Goal: Find contact information: Find contact information

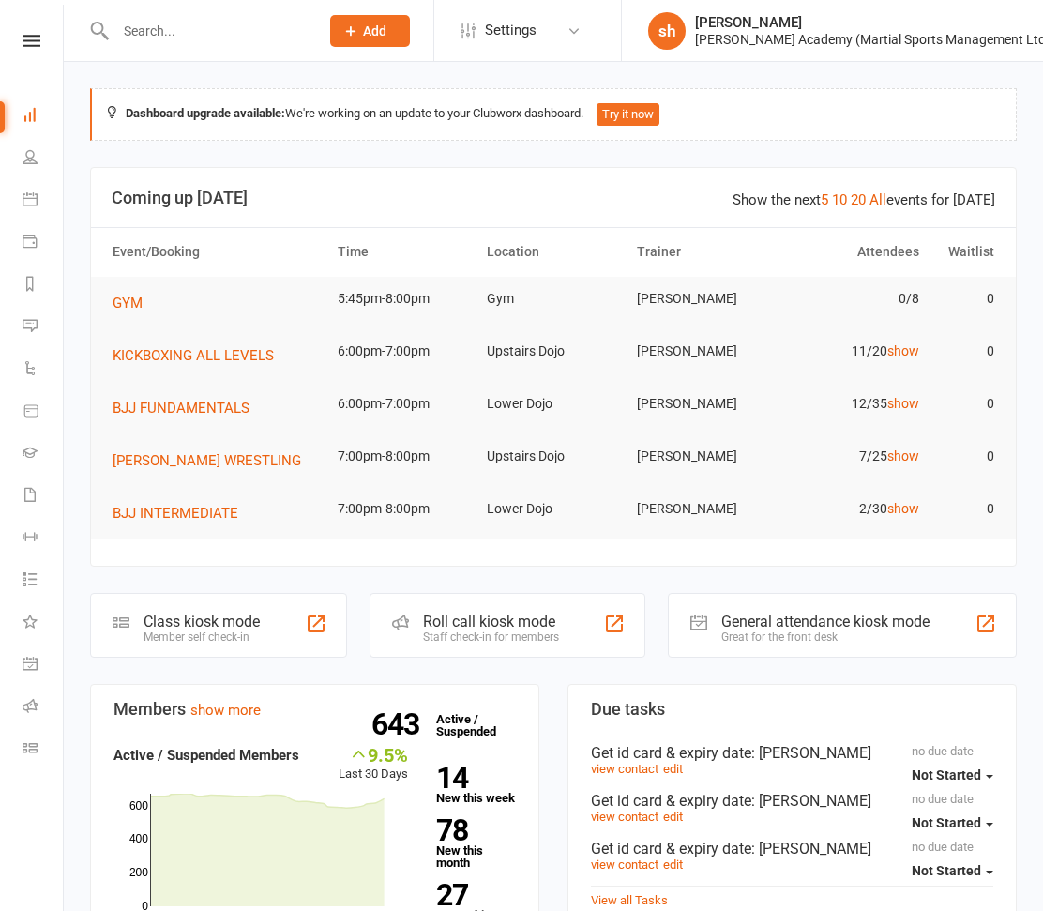
click at [187, 29] on input "text" at bounding box center [208, 31] width 196 height 26
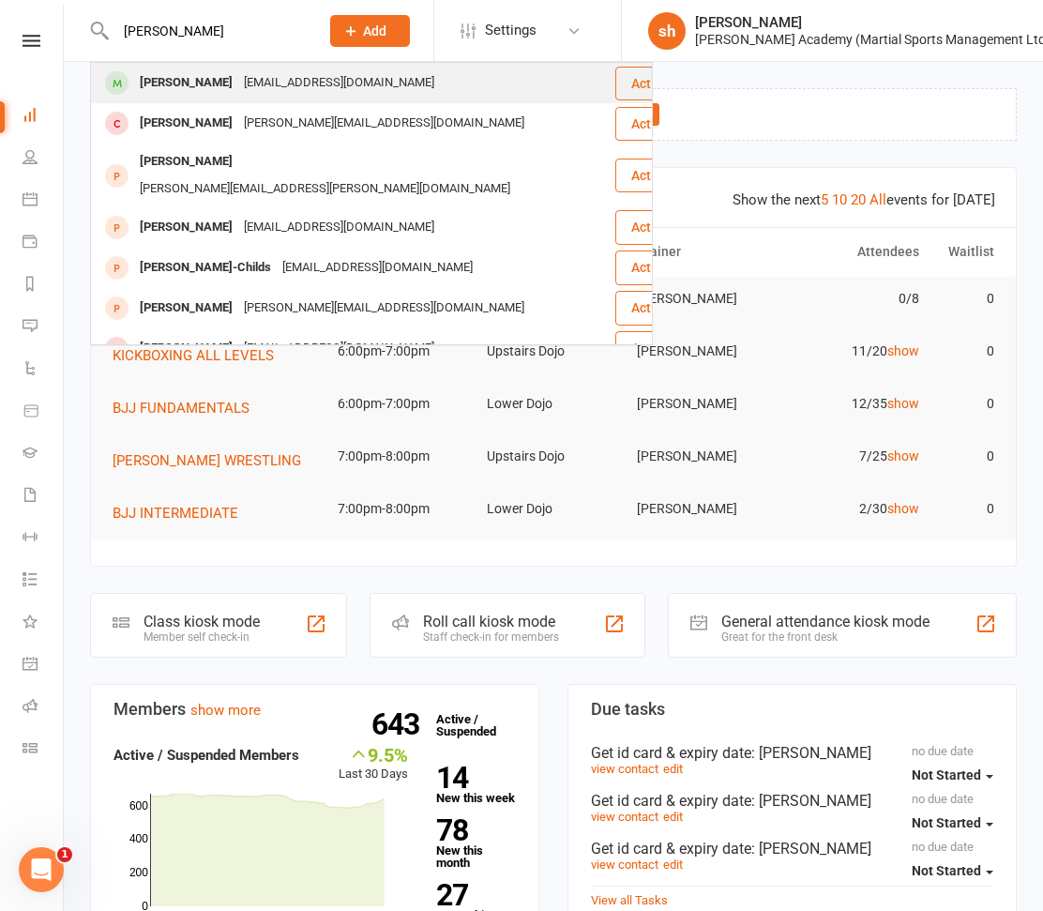
type input "[PERSON_NAME]"
click at [223, 81] on div "[PERSON_NAME]" at bounding box center [186, 82] width 104 height 27
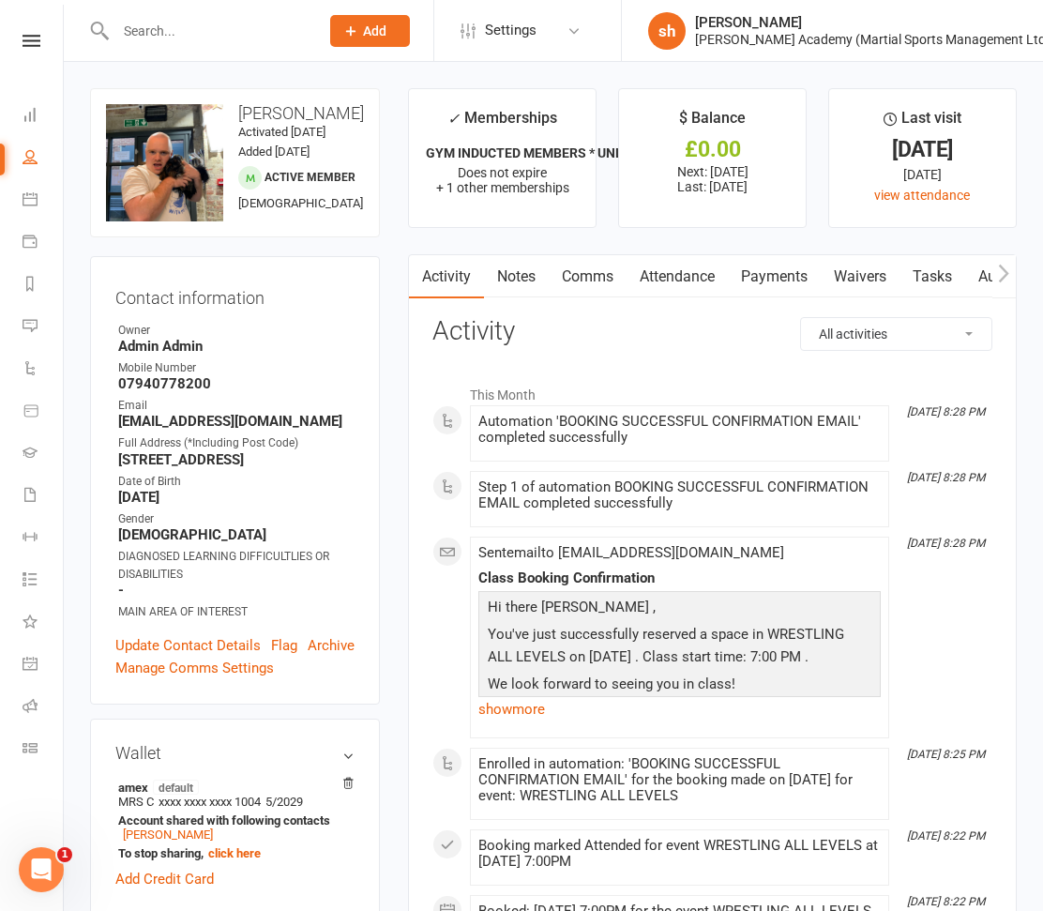
drag, startPoint x: 335, startPoint y: 445, endPoint x: 107, endPoint y: 450, distance: 228.0
click at [107, 450] on div "Contact information Owner Admin Admin Mobile Number [PHONE_NUMBER] Email [EMAIL…" at bounding box center [235, 480] width 290 height 448
copy strong "[EMAIL_ADDRESS][DOMAIN_NAME]"
